Goal: Information Seeking & Learning: Learn about a topic

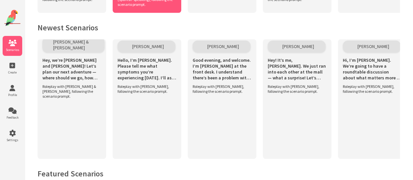
scroll to position [268, 0]
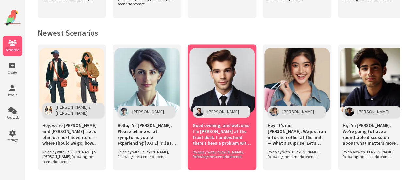
click at [212, 109] on span "Mr. Fabian Cole" at bounding box center [223, 112] width 32 height 6
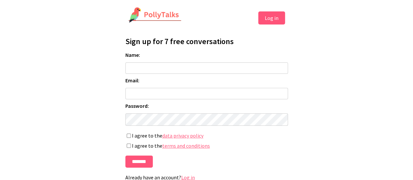
click at [262, 17] on button "Log in" at bounding box center [271, 17] width 27 height 13
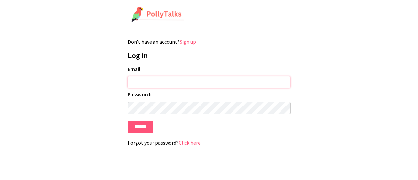
type input "**********"
click at [140, 132] on input "******" at bounding box center [140, 127] width 25 height 12
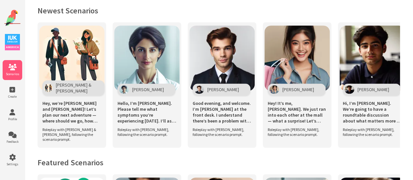
scroll to position [291, 0]
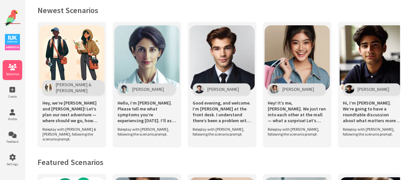
click at [151, 89] on span "[PERSON_NAME]" at bounding box center [148, 89] width 32 height 6
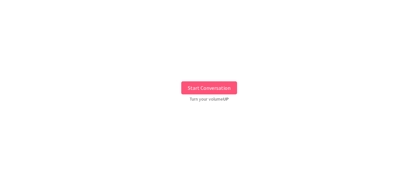
click at [209, 89] on button "Start Conversation" at bounding box center [209, 87] width 56 height 13
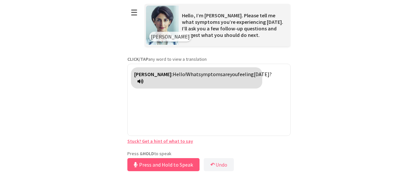
click at [162, 151] on div "Press & HOLD to speak Press and Hold to Speak ↶ Undo Save No voice detected. Ho…" at bounding box center [208, 162] width 163 height 22
click at [165, 168] on button "Release to Stop Speaking" at bounding box center [162, 164] width 70 height 13
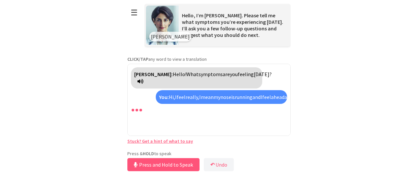
scroll to position [22, 0]
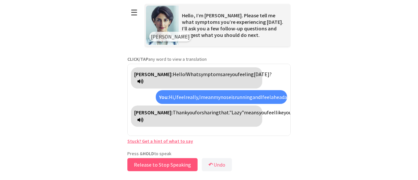
click at [184, 163] on button "Release to Stop Speaking" at bounding box center [162, 164] width 70 height 13
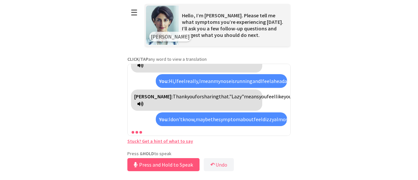
scroll to position [89, 0]
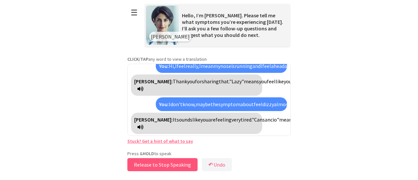
drag, startPoint x: 184, startPoint y: 163, endPoint x: 187, endPoint y: 163, distance: 3.3
click at [187, 163] on button "Release to Stop Speaking" at bounding box center [162, 164] width 70 height 13
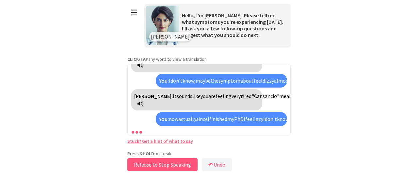
scroll to position [142, 0]
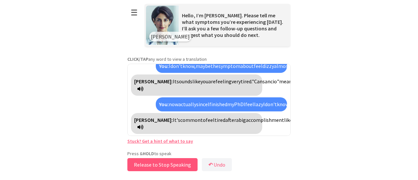
click at [187, 163] on button "Release to Stop Speaking" at bounding box center [162, 164] width 70 height 13
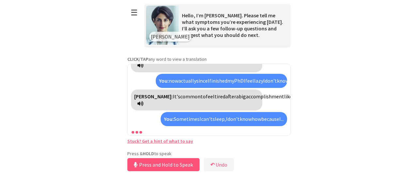
scroll to position [187, 0]
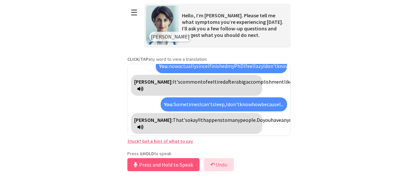
click at [227, 163] on button "↶ Undo" at bounding box center [219, 164] width 30 height 13
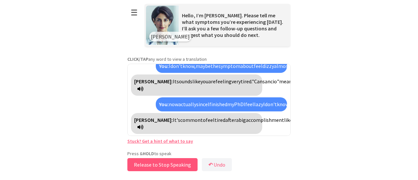
drag, startPoint x: 163, startPoint y: 168, endPoint x: 161, endPoint y: 194, distance: 26.9
click at [161, 180] on html "**********" at bounding box center [209, 90] width 418 height 180
click at [179, 166] on button "Release to Stop Speaking" at bounding box center [162, 164] width 70 height 13
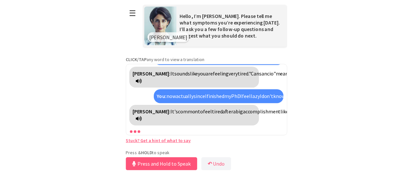
scroll to position [150, 0]
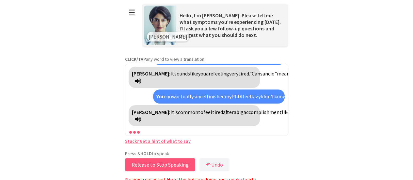
click at [158, 165] on button "Release to Stop Speaking" at bounding box center [160, 164] width 70 height 13
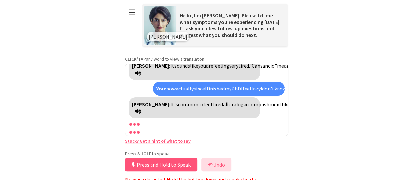
click at [215, 161] on button "↶ Undo" at bounding box center [216, 164] width 30 height 13
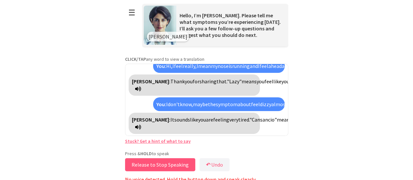
click at [177, 165] on button "Release to Stop Speaking" at bounding box center [160, 164] width 70 height 13
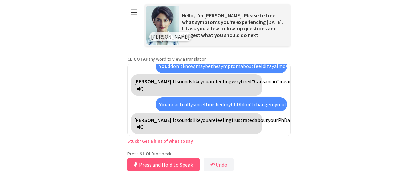
scroll to position [186, 0]
click at [184, 162] on button "Release to Stop Speaking" at bounding box center [162, 164] width 70 height 13
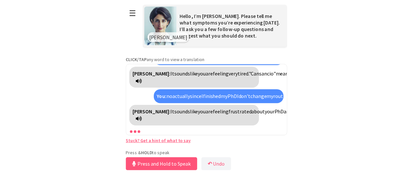
scroll to position [194, 0]
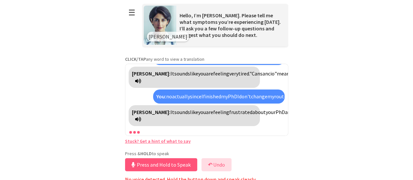
click at [210, 160] on button "↶ Undo" at bounding box center [216, 164] width 30 height 13
